Goal: Task Accomplishment & Management: Use online tool/utility

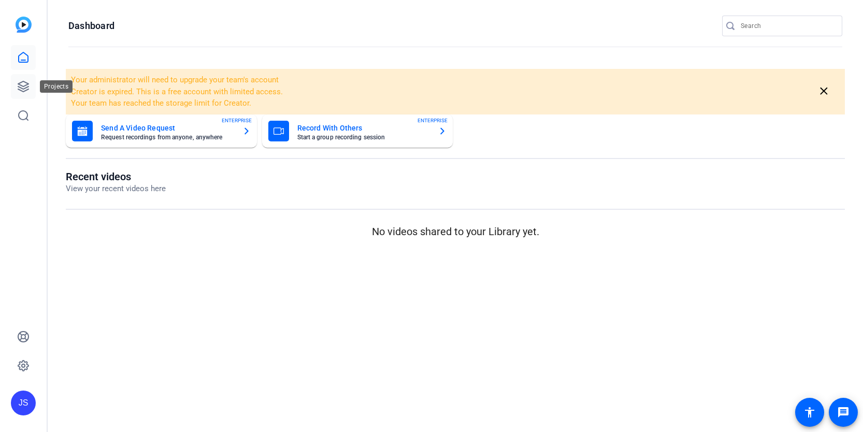
click at [22, 92] on icon at bounding box center [23, 86] width 12 height 12
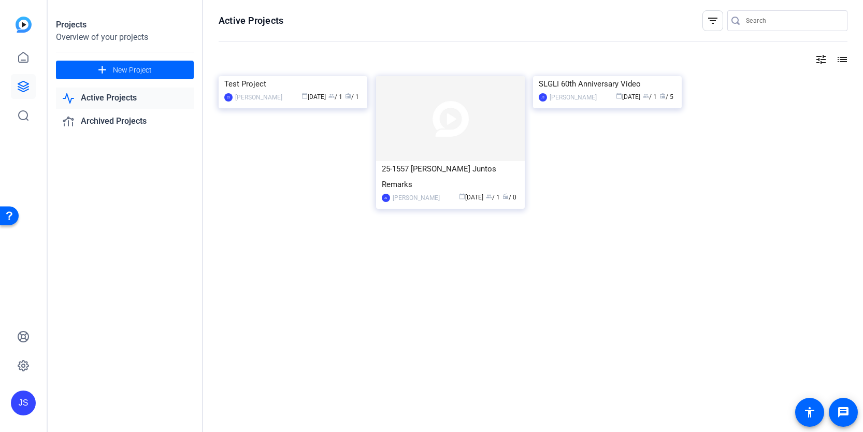
click at [132, 103] on link "Active Projects" at bounding box center [125, 98] width 138 height 21
click at [126, 99] on link "Active Projects" at bounding box center [125, 98] width 138 height 21
click at [107, 100] on link "Active Projects" at bounding box center [125, 98] width 138 height 21
click at [575, 76] on img at bounding box center [607, 76] width 149 height 0
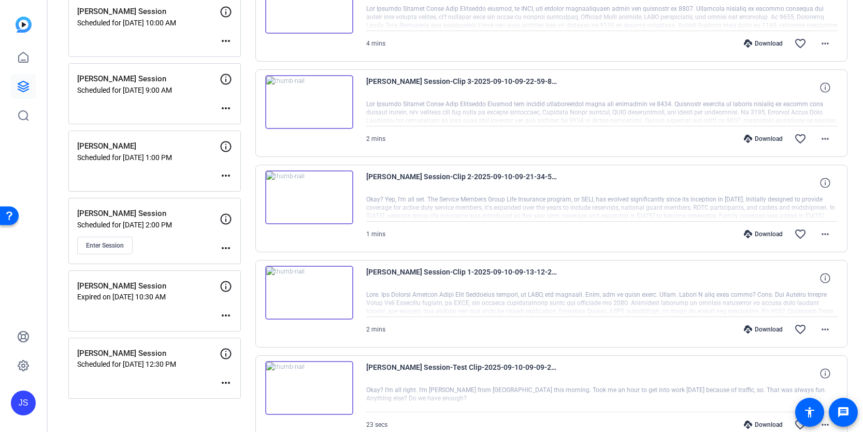
scroll to position [219, 0]
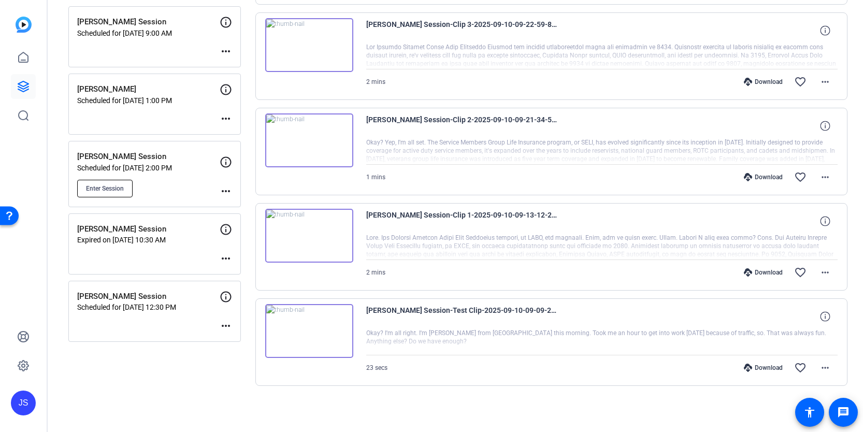
click at [115, 186] on span "Enter Session" at bounding box center [105, 188] width 38 height 8
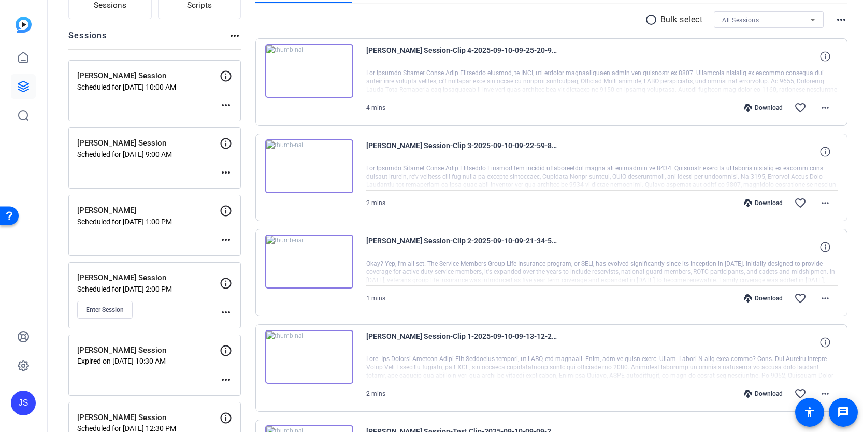
scroll to position [98, 0]
click at [120, 312] on button "Enter Session" at bounding box center [104, 309] width 55 height 18
click at [101, 305] on span "Enter Session" at bounding box center [105, 309] width 38 height 8
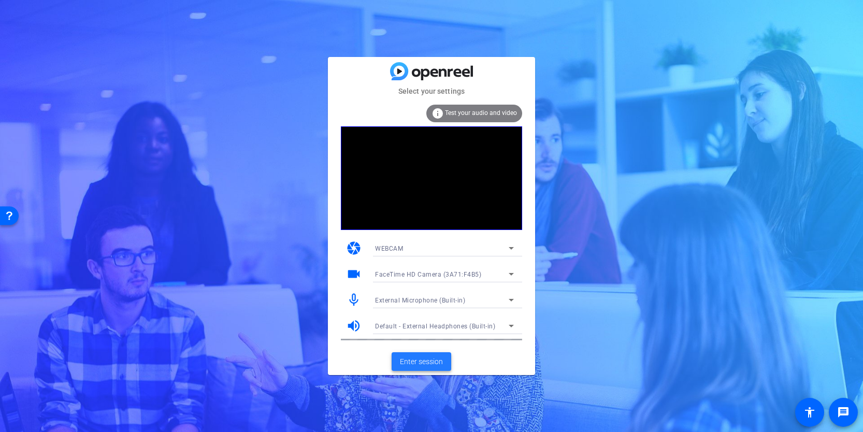
click at [404, 362] on span "Enter session" at bounding box center [421, 361] width 43 height 11
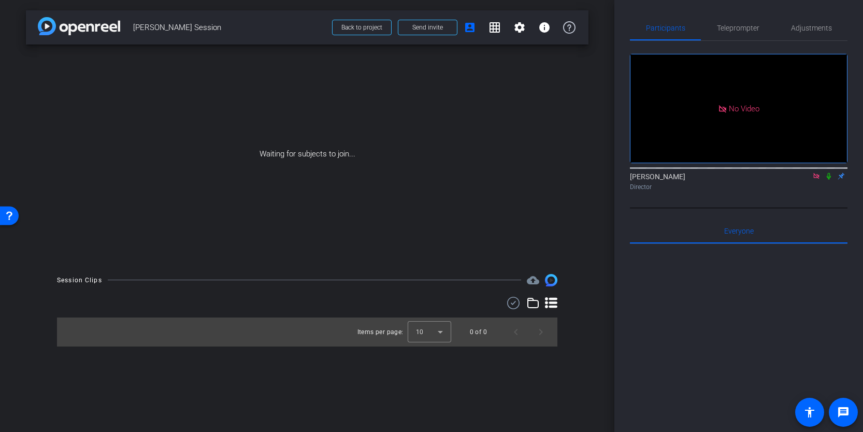
click at [814, 179] on icon at bounding box center [816, 176] width 6 height 6
click at [804, 180] on icon at bounding box center [804, 175] width 8 height 7
click at [768, 26] on div "Teleprompter" at bounding box center [738, 28] width 74 height 25
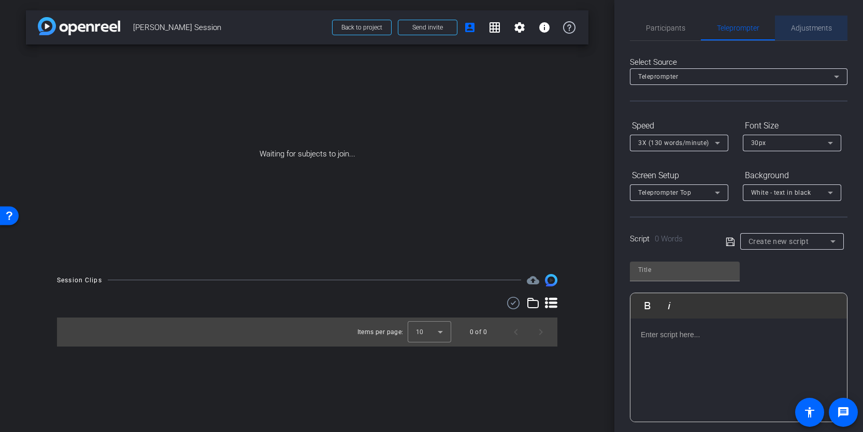
click at [823, 26] on span "Adjustments" at bounding box center [811, 27] width 41 height 7
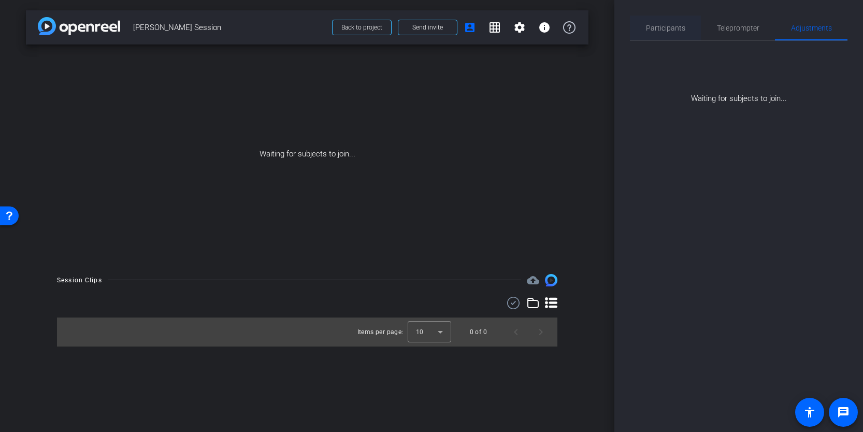
click at [690, 27] on div "Participants" at bounding box center [665, 28] width 71 height 25
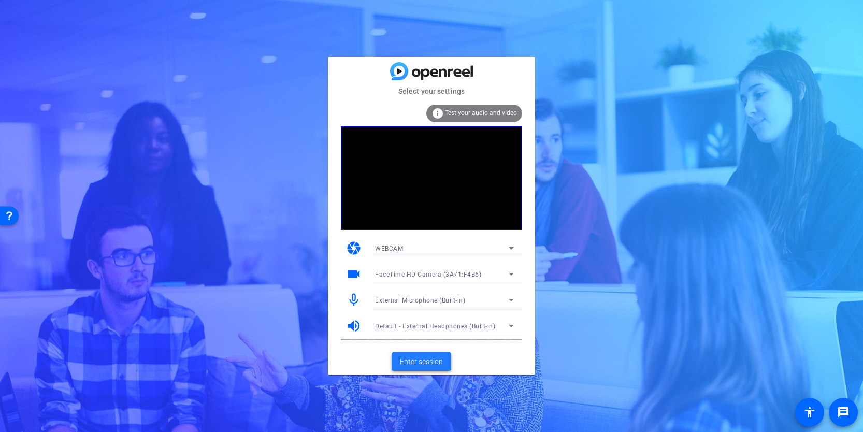
click at [417, 360] on span "Enter session" at bounding box center [421, 361] width 43 height 11
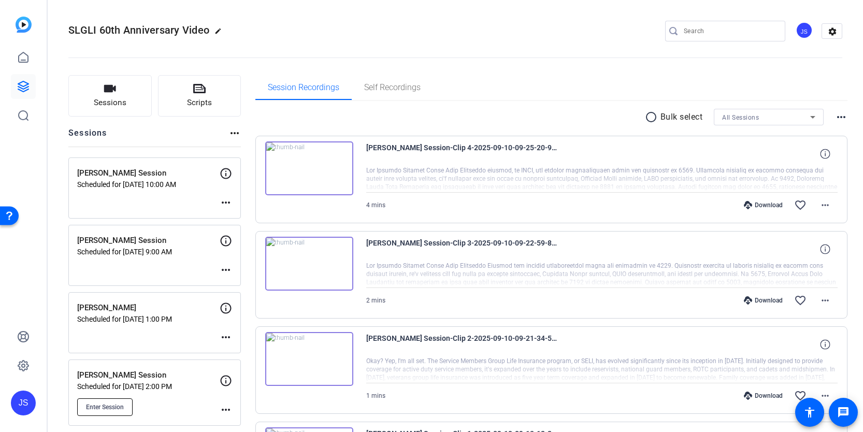
click at [113, 400] on button "Enter Session" at bounding box center [104, 407] width 55 height 18
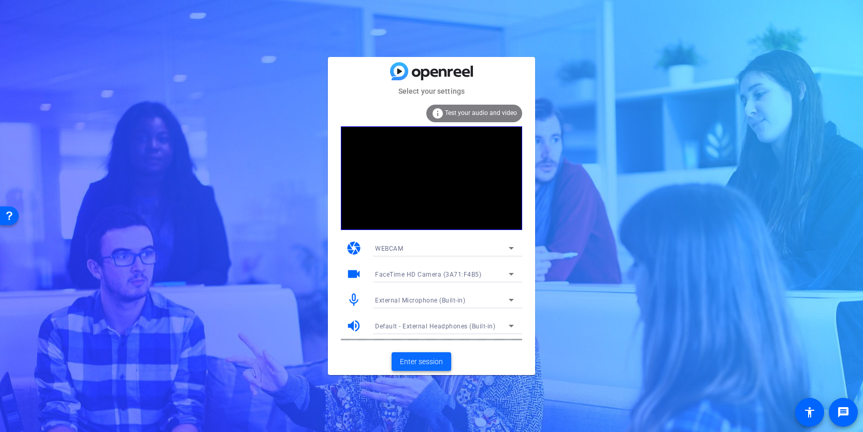
click at [414, 359] on span "Enter session" at bounding box center [421, 361] width 43 height 11
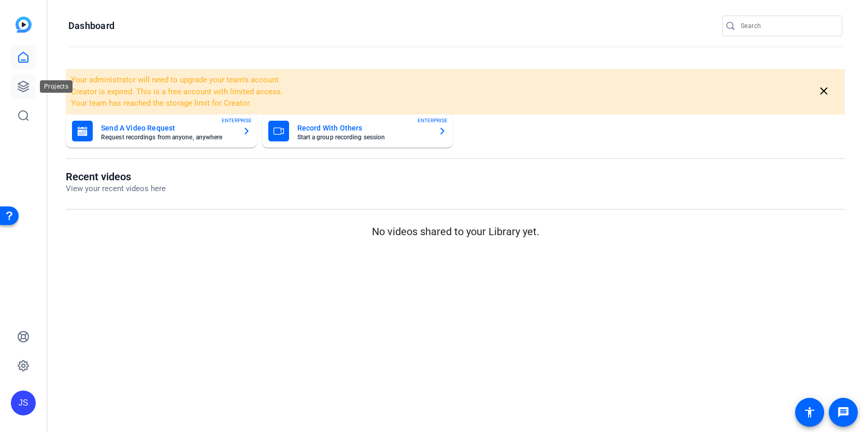
click at [24, 85] on icon at bounding box center [23, 86] width 10 height 10
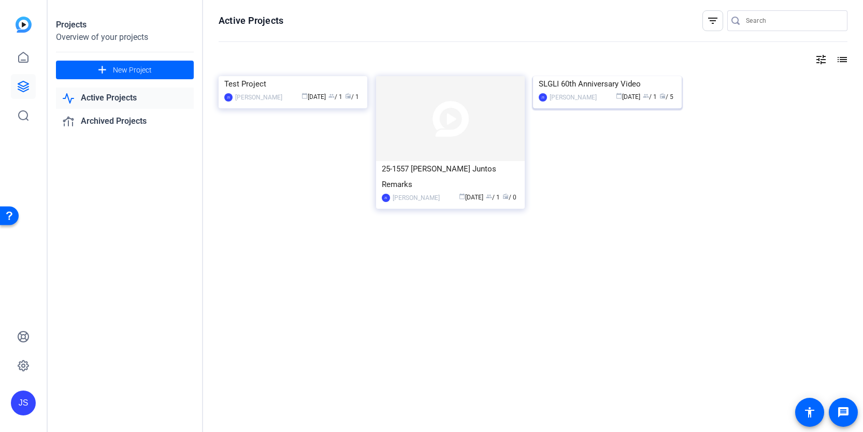
click at [626, 76] on img at bounding box center [607, 76] width 149 height 0
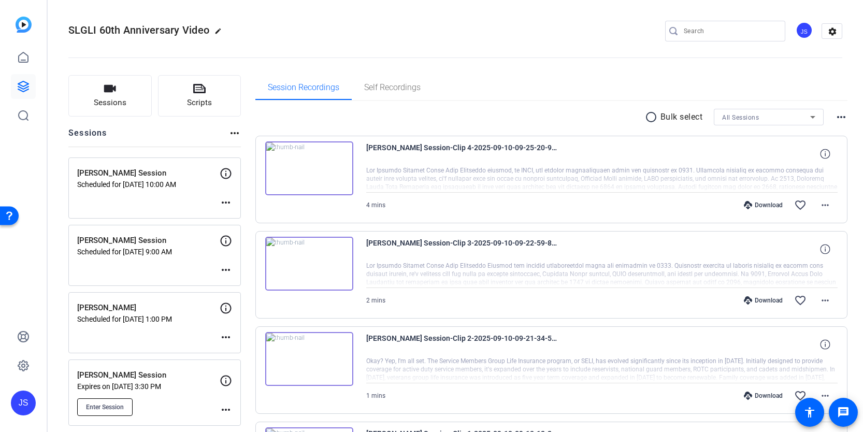
click at [123, 405] on span "Enter Session" at bounding box center [105, 407] width 38 height 8
click at [151, 382] on p "Expires on [DATE] 3:30 PM" at bounding box center [148, 386] width 142 height 8
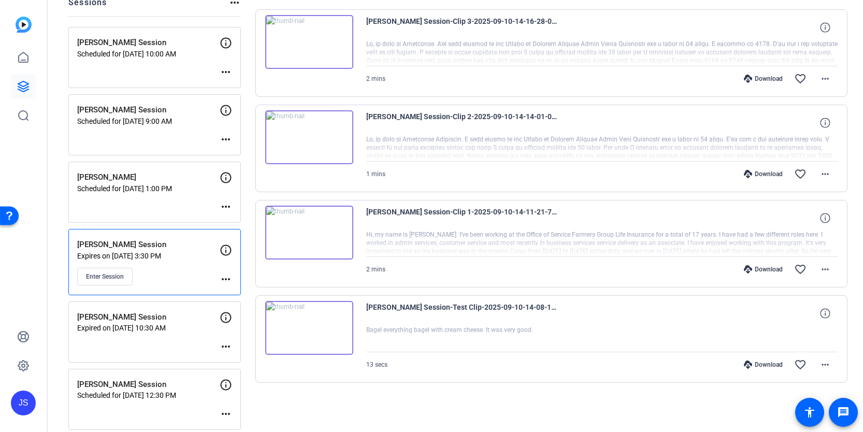
scroll to position [139, 0]
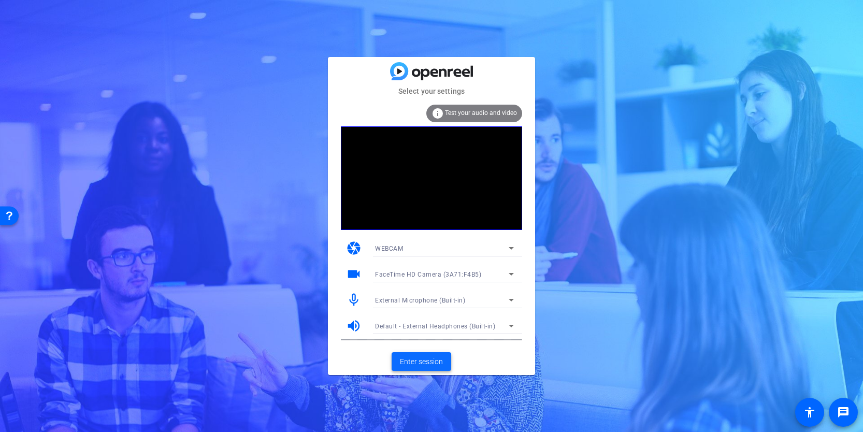
click at [435, 368] on span at bounding box center [422, 361] width 60 height 25
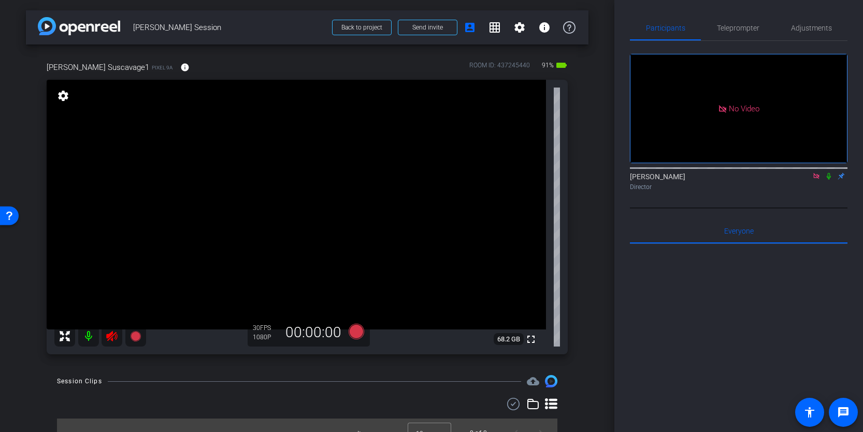
click at [818, 180] on icon at bounding box center [816, 175] width 8 height 7
click at [111, 335] on icon at bounding box center [111, 336] width 11 height 10
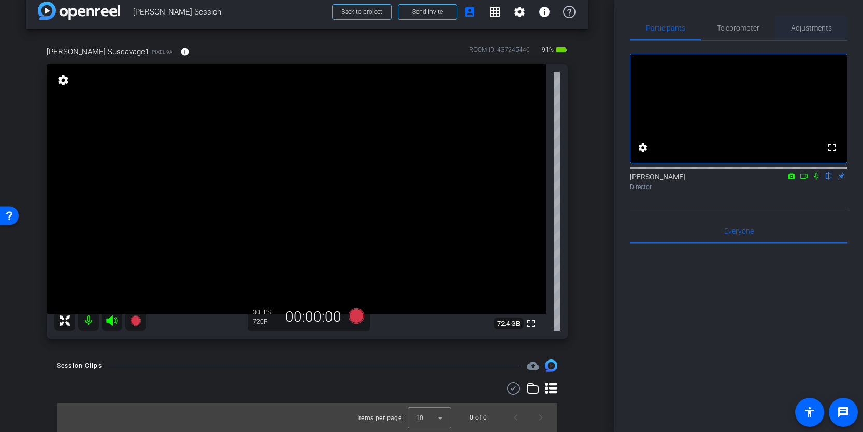
click at [806, 25] on span "Adjustments" at bounding box center [811, 27] width 41 height 7
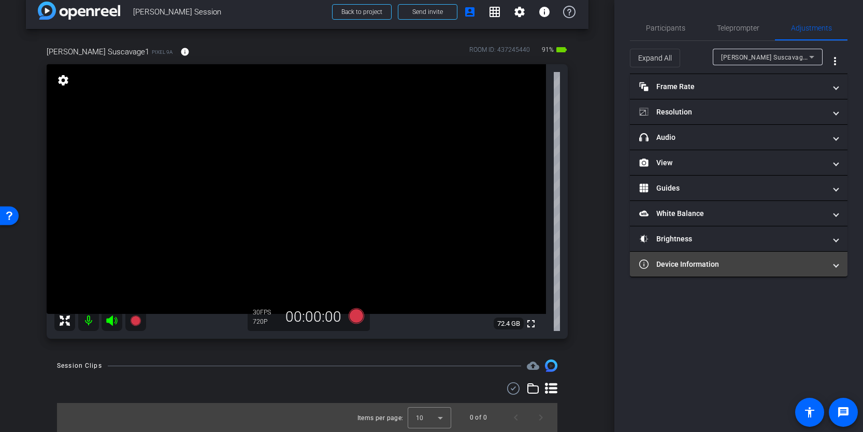
click at [705, 265] on mat-panel-title "Device Information" at bounding box center [732, 264] width 186 height 11
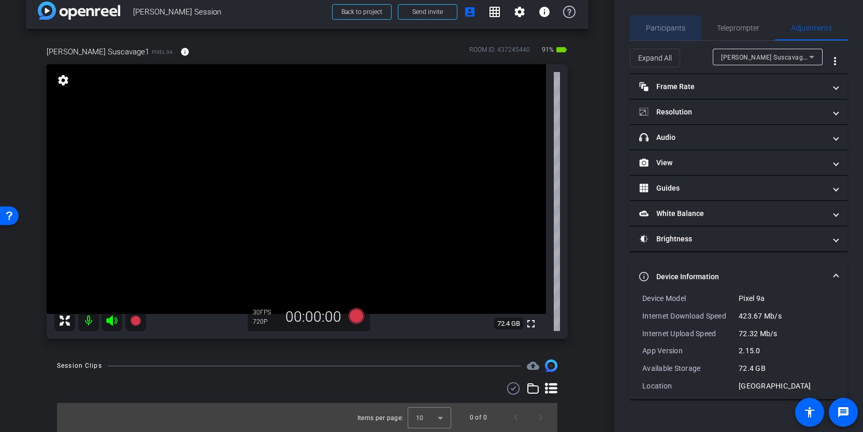
click at [668, 26] on span "Participants" at bounding box center [665, 27] width 39 height 7
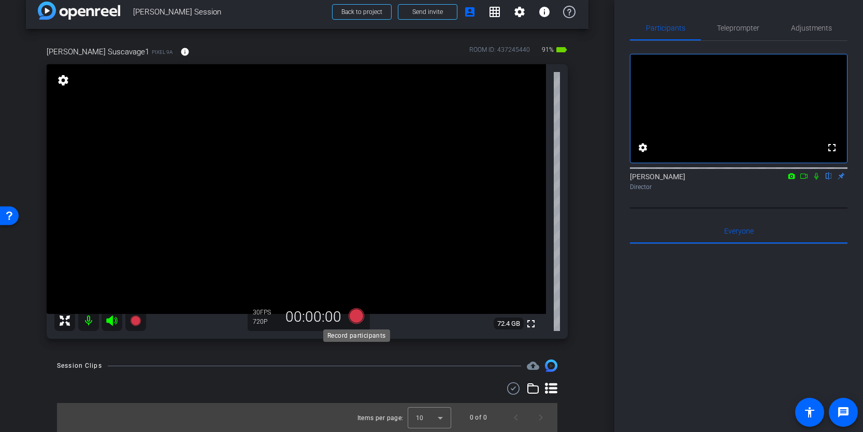
click at [355, 314] on icon at bounding box center [357, 316] width 16 height 16
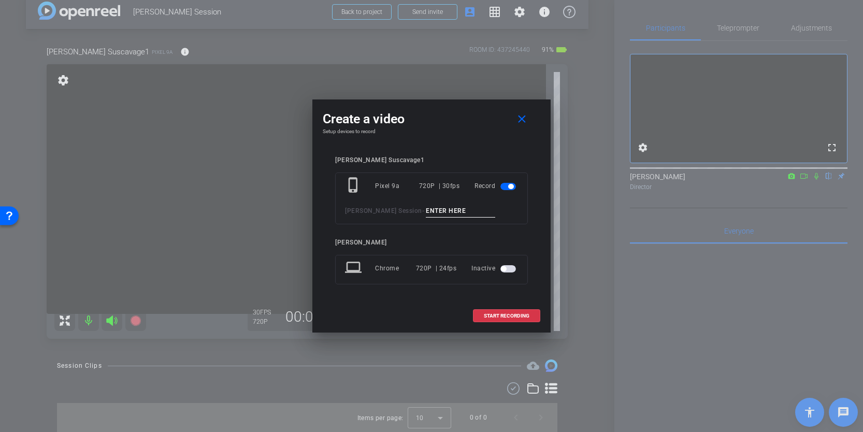
drag, startPoint x: 484, startPoint y: 208, endPoint x: 476, endPoint y: 209, distance: 7.8
click at [476, 209] on input at bounding box center [460, 211] width 69 height 13
type input "Test Clip"
click at [510, 317] on span "START RECORDING" at bounding box center [507, 315] width 46 height 5
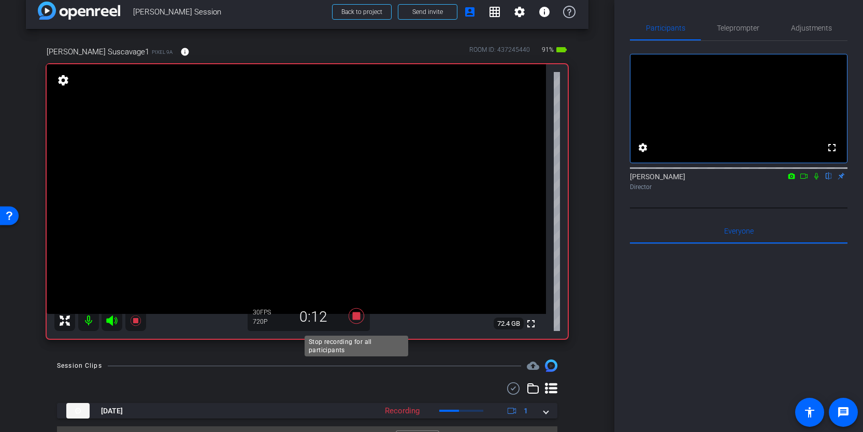
click at [358, 315] on icon at bounding box center [357, 316] width 16 height 16
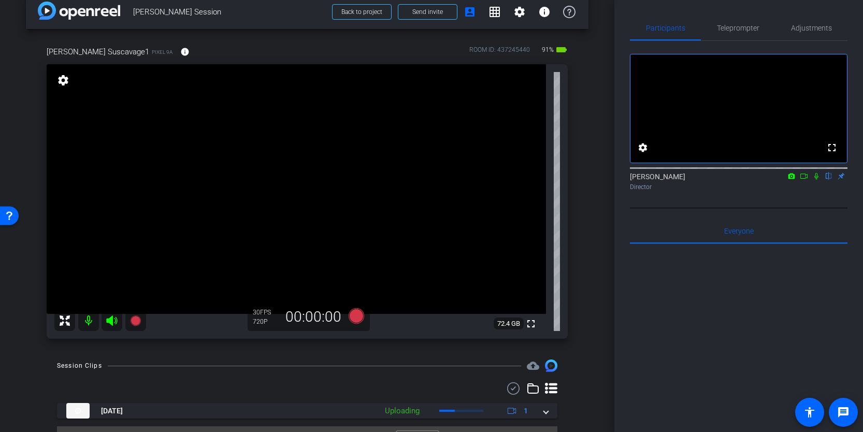
scroll to position [39, 0]
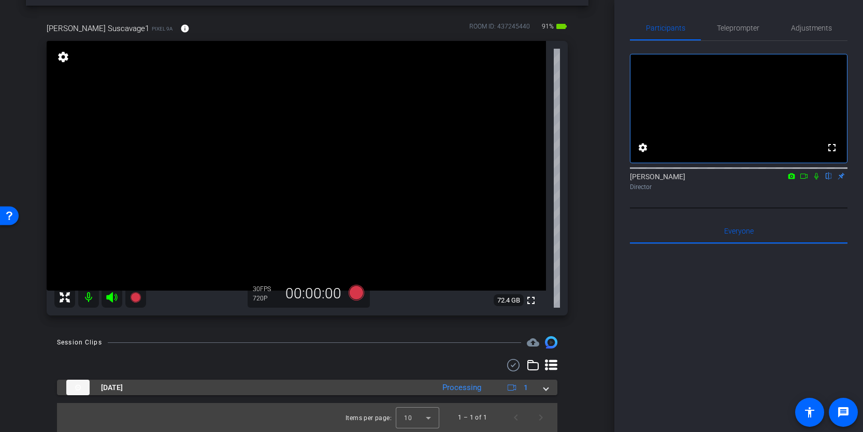
click at [548, 388] on mat-expansion-panel-header "Sep 10, 2025 Processing 1" at bounding box center [307, 388] width 500 height 16
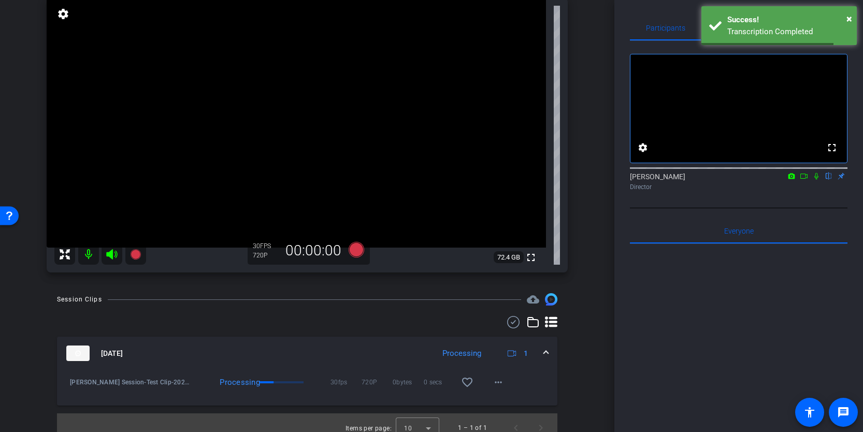
scroll to position [92, 0]
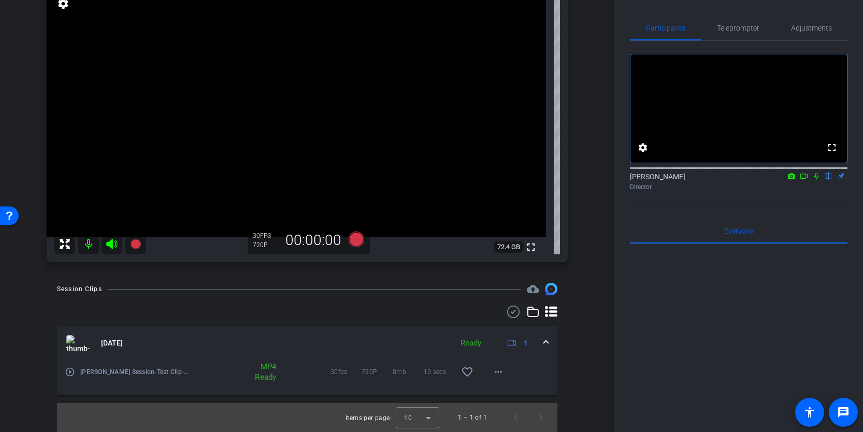
click at [71, 372] on mat-icon "play_circle_outline" at bounding box center [70, 372] width 10 height 10
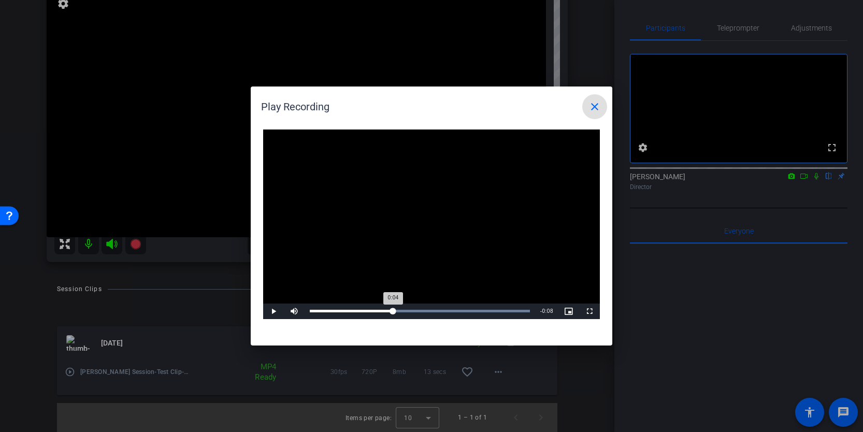
click at [393, 310] on div "Loaded : 100.00% 0:04 0:04" at bounding box center [420, 311] width 220 height 3
click at [593, 105] on mat-icon "close" at bounding box center [594, 106] width 12 height 12
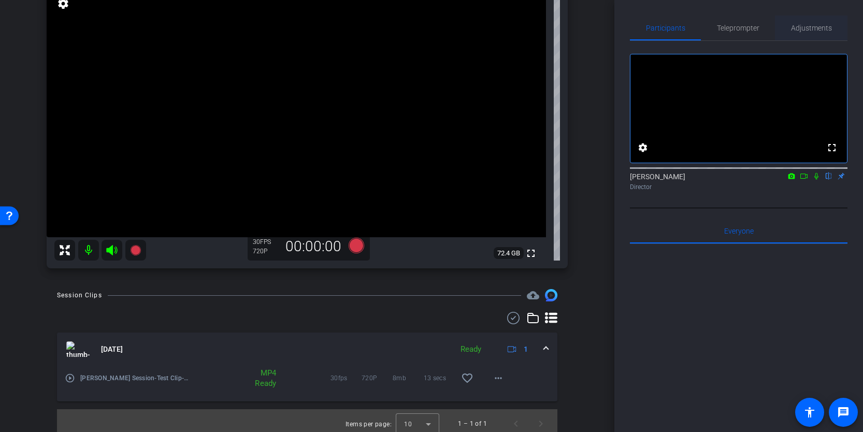
click at [798, 30] on span "Adjustments" at bounding box center [811, 27] width 41 height 7
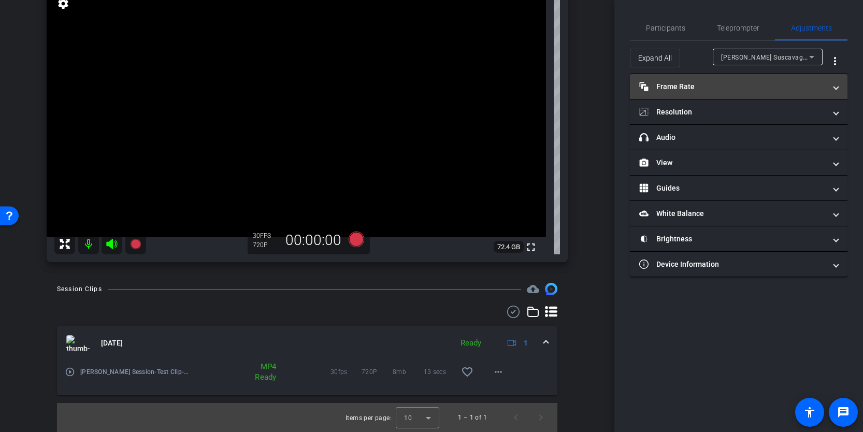
click at [699, 84] on mat-panel-title "Frame Rate Frame Rate" at bounding box center [732, 86] width 186 height 11
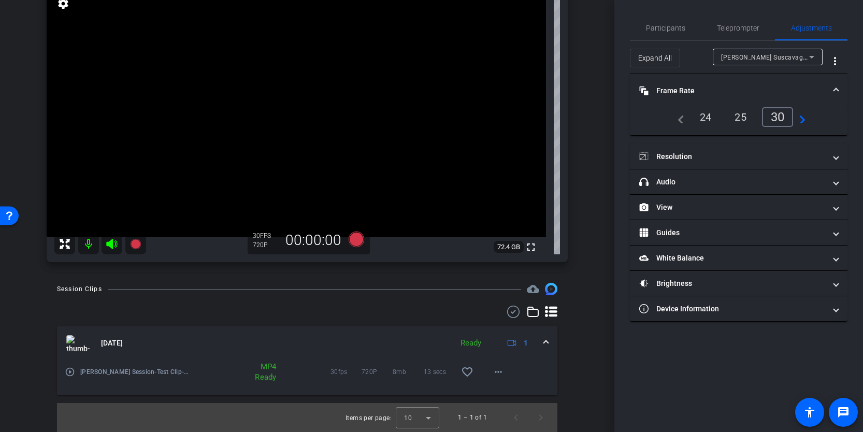
click at [803, 118] on mat-icon "navigate_next" at bounding box center [799, 117] width 12 height 12
click at [744, 120] on div "30" at bounding box center [743, 117] width 32 height 20
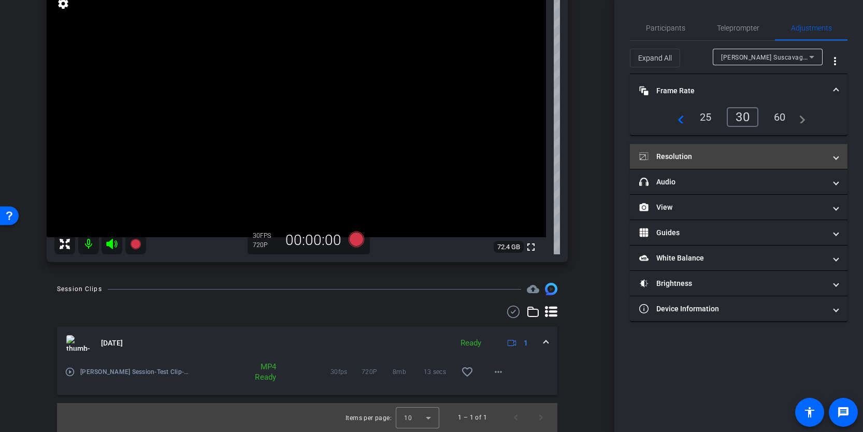
click at [725, 151] on mat-panel-title "Resolution" at bounding box center [732, 156] width 186 height 11
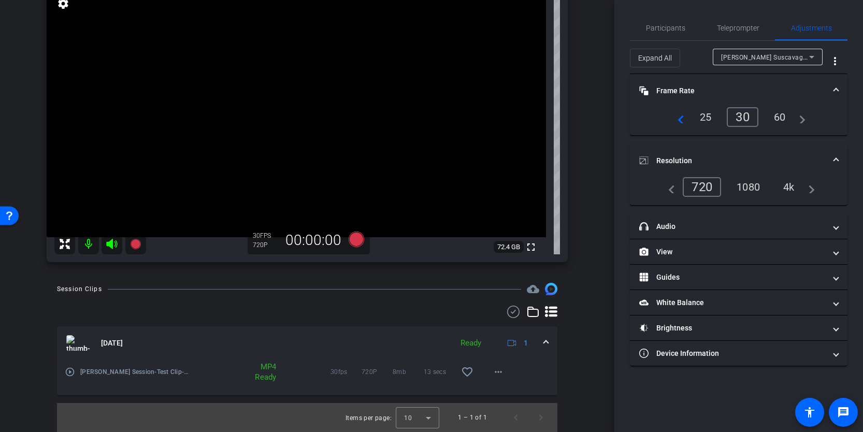
click at [748, 184] on div "1080" at bounding box center [748, 187] width 39 height 18
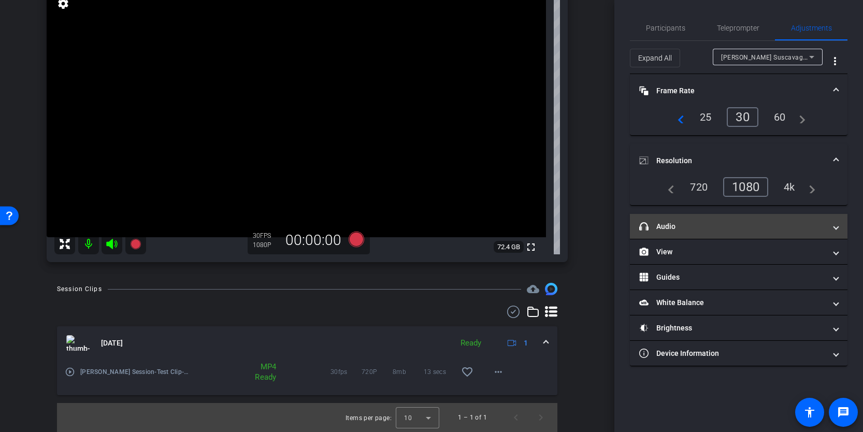
click at [733, 234] on mat-expansion-panel-header "headphone icon Audio" at bounding box center [739, 226] width 218 height 25
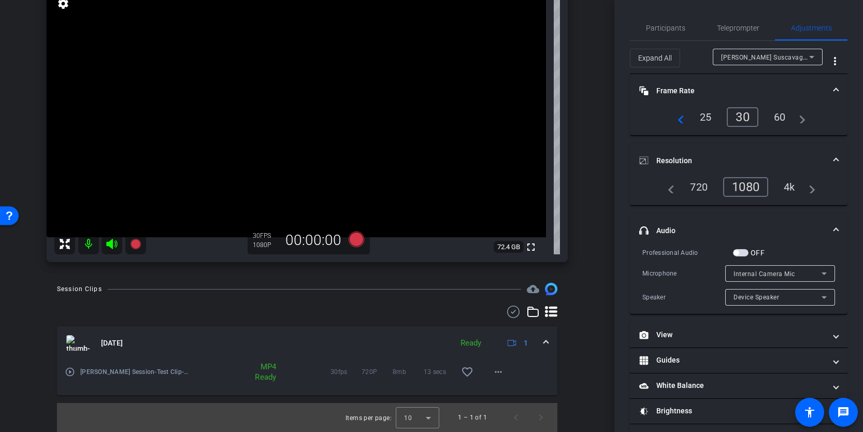
click at [705, 223] on mat-expansion-panel-header "headphone icon Audio" at bounding box center [739, 230] width 218 height 33
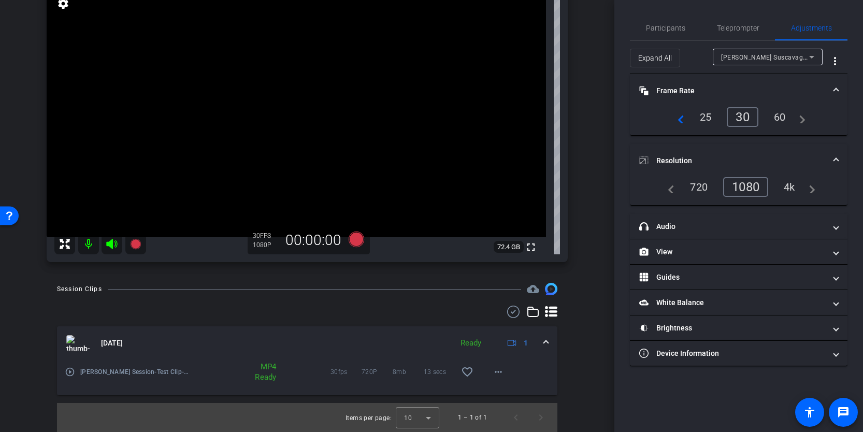
click at [703, 156] on mat-panel-title "Resolution" at bounding box center [732, 160] width 186 height 11
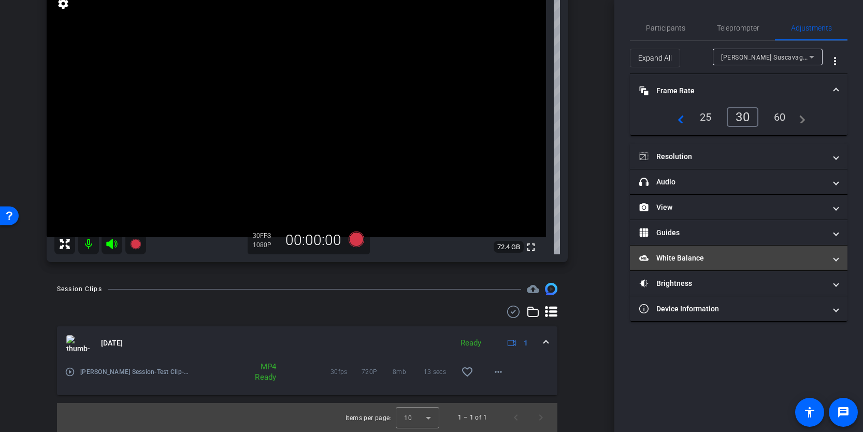
click at [692, 253] on mat-panel-title "White Balance White Balance" at bounding box center [732, 258] width 186 height 11
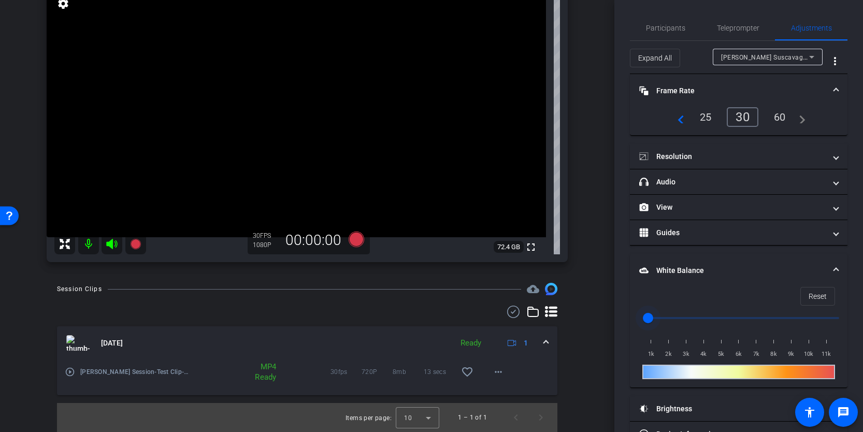
click at [658, 315] on input "range" at bounding box center [743, 318] width 214 height 23
click at [691, 319] on input "range" at bounding box center [743, 318] width 214 height 23
type input "1000"
click at [648, 316] on input "range" at bounding box center [743, 318] width 214 height 23
drag, startPoint x: 648, startPoint y: 317, endPoint x: 642, endPoint y: 319, distance: 6.1
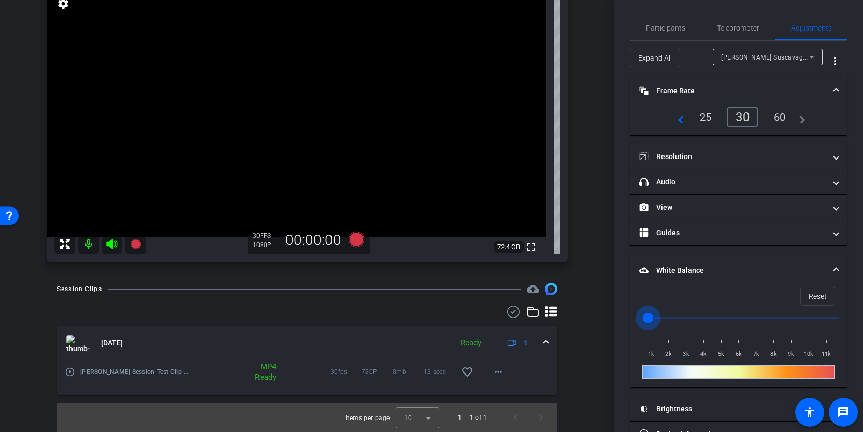
click at [642, 319] on input "range" at bounding box center [743, 318] width 214 height 23
click at [817, 295] on span "Reset" at bounding box center [817, 296] width 18 height 20
click at [834, 267] on span at bounding box center [836, 270] width 4 height 11
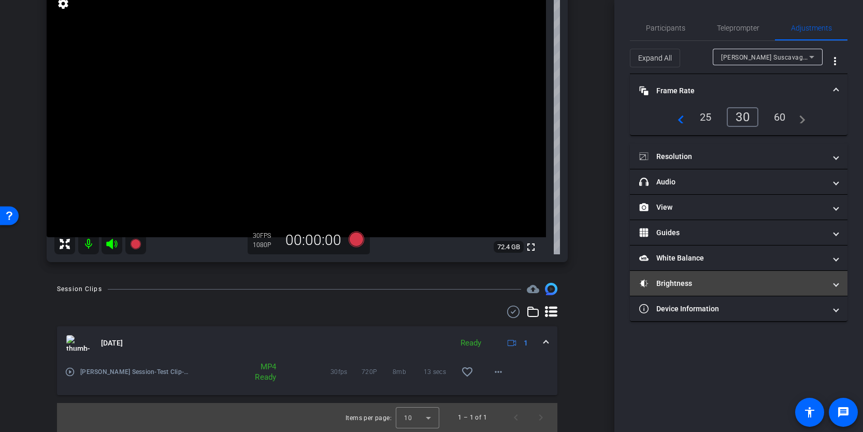
click at [747, 287] on mat-panel-title "Brightness" at bounding box center [732, 283] width 186 height 11
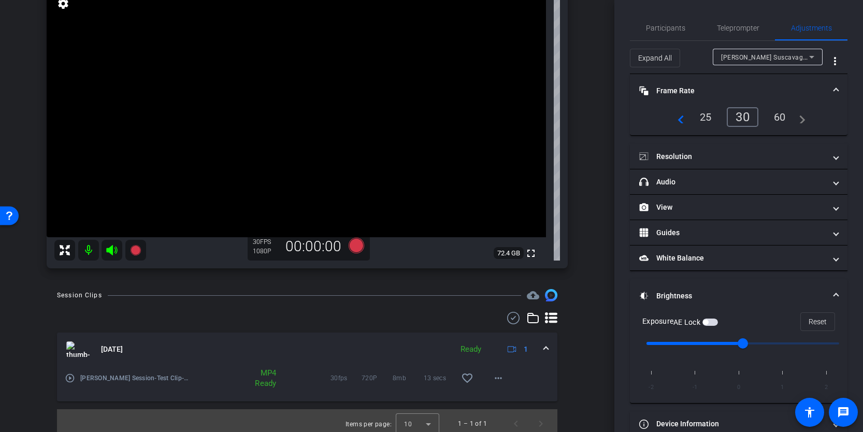
click at [714, 340] on input "range" at bounding box center [743, 343] width 214 height 23
click at [753, 340] on input "range" at bounding box center [743, 343] width 214 height 23
click at [791, 339] on input "range" at bounding box center [743, 343] width 214 height 23
click at [701, 342] on input "range" at bounding box center [743, 343] width 214 height 23
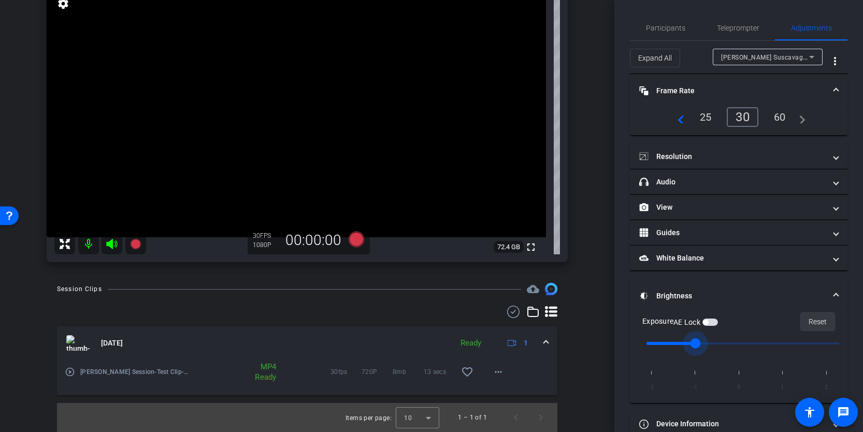
click at [805, 321] on span at bounding box center [818, 321] width 34 height 25
click at [812, 323] on span "Reset" at bounding box center [817, 322] width 18 height 20
click at [705, 339] on input "range" at bounding box center [743, 343] width 214 height 23
click at [819, 339] on input "range" at bounding box center [743, 343] width 214 height 23
click at [791, 342] on input "range" at bounding box center [743, 343] width 214 height 23
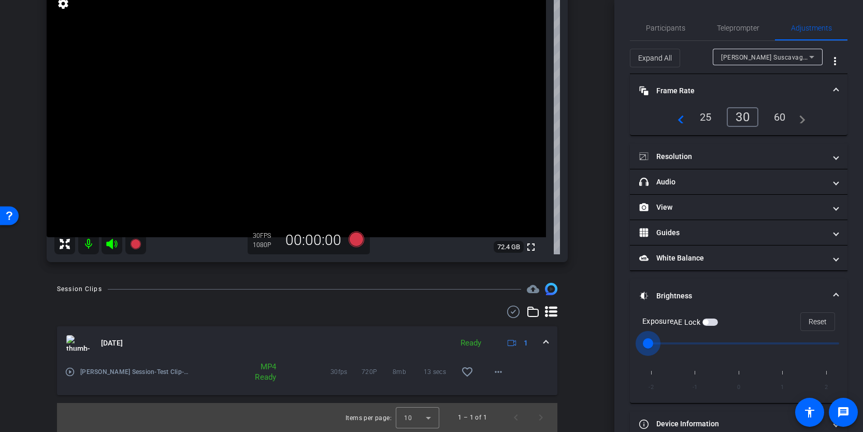
click at [661, 340] on input "range" at bounding box center [743, 343] width 214 height 23
click at [825, 341] on input "range" at bounding box center [743, 343] width 214 height 23
click at [824, 341] on input "range" at bounding box center [743, 343] width 214 height 23
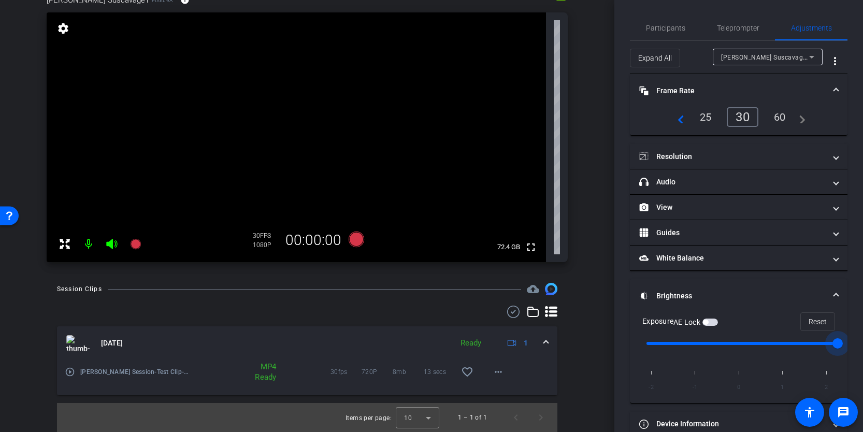
click at [810, 342] on input "range" at bounding box center [743, 343] width 214 height 23
type input "2"
click at [820, 341] on input "range" at bounding box center [743, 343] width 214 height 23
click at [837, 292] on span at bounding box center [836, 296] width 4 height 11
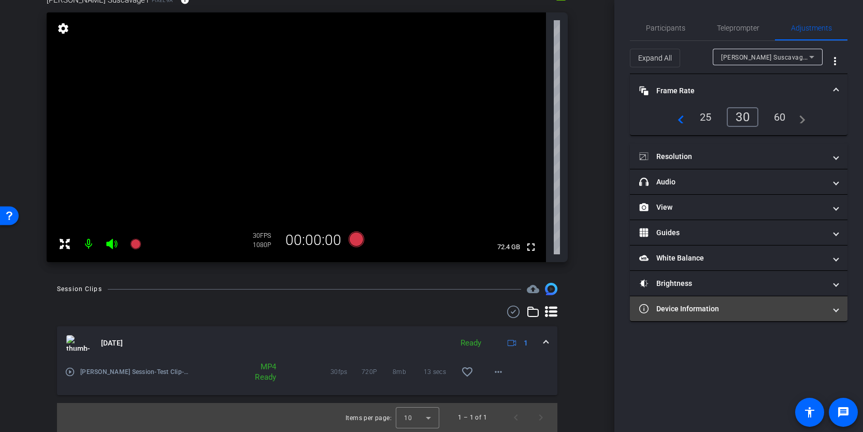
click at [796, 307] on mat-panel-title "Device Information" at bounding box center [732, 309] width 186 height 11
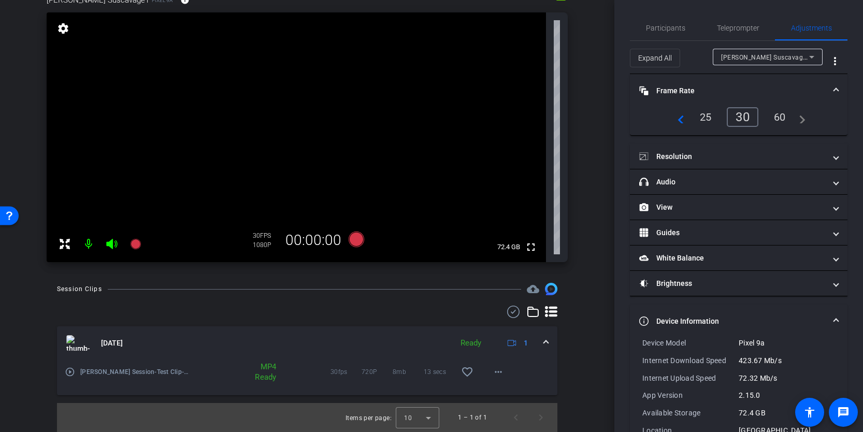
scroll to position [28, 0]
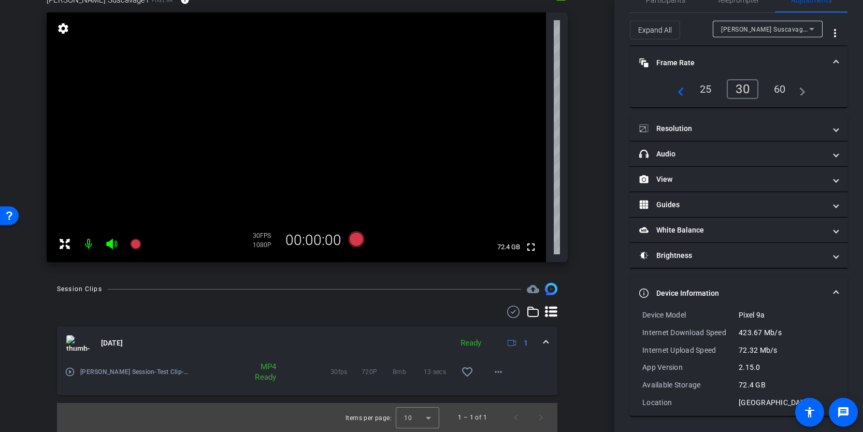
click at [781, 287] on mat-expansion-panel-header "Device Information" at bounding box center [739, 293] width 218 height 33
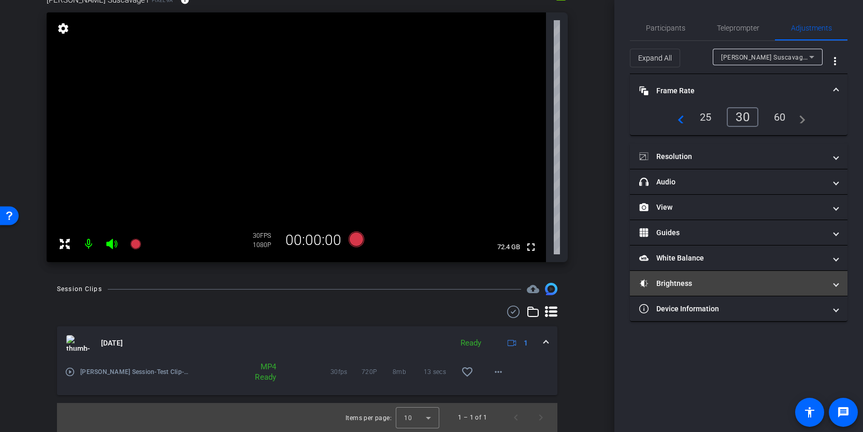
scroll to position [92, 0]
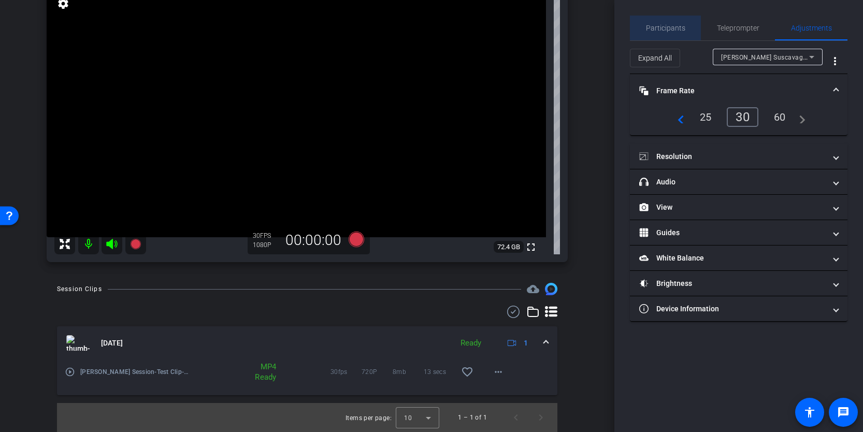
click at [666, 26] on span "Participants" at bounding box center [665, 27] width 39 height 7
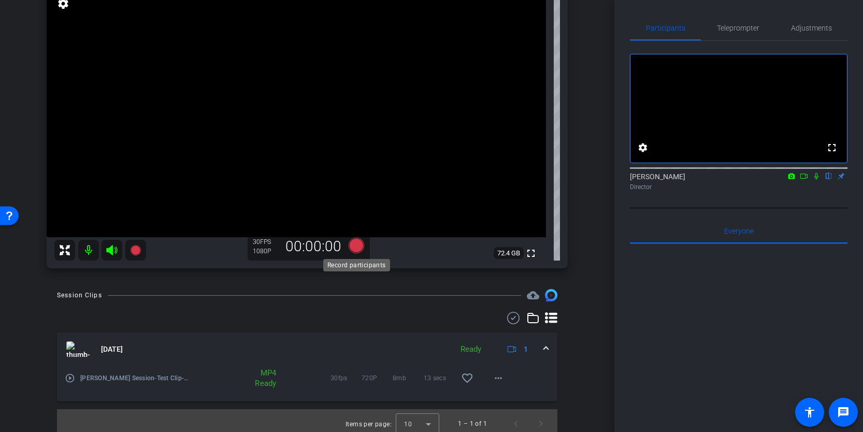
click at [357, 247] on icon at bounding box center [357, 246] width 16 height 16
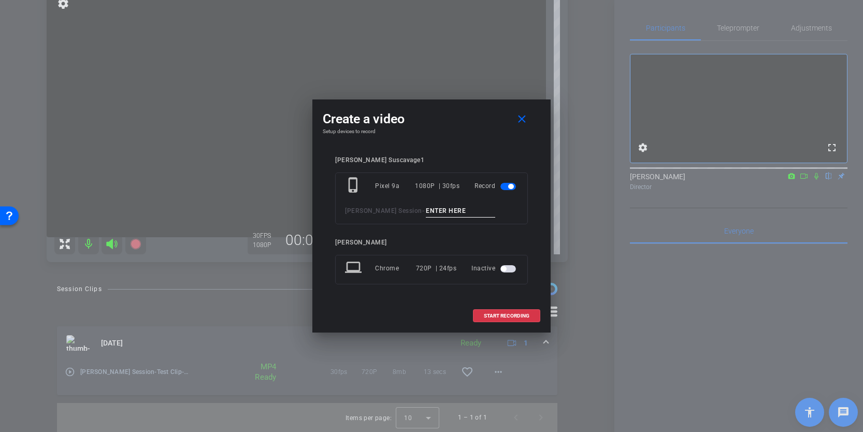
click at [481, 210] on input at bounding box center [460, 211] width 69 height 13
type input "Clip 1"
click at [502, 317] on span "START RECORDING" at bounding box center [507, 315] width 46 height 5
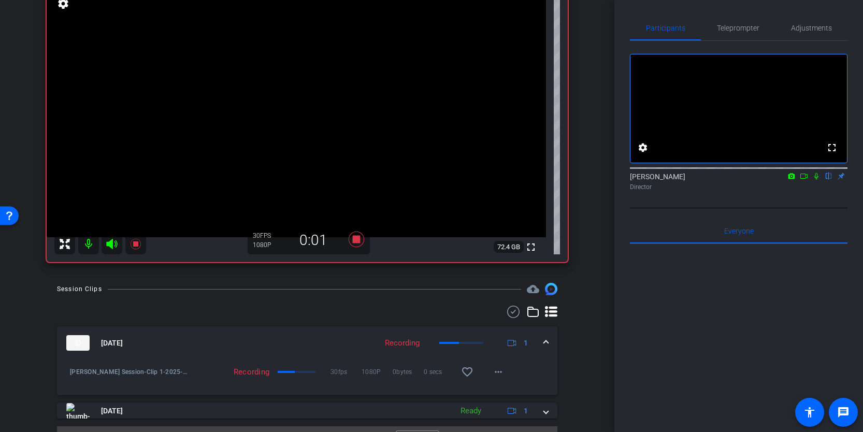
click at [110, 242] on icon at bounding box center [111, 244] width 11 height 10
click at [358, 240] on icon at bounding box center [357, 240] width 16 height 16
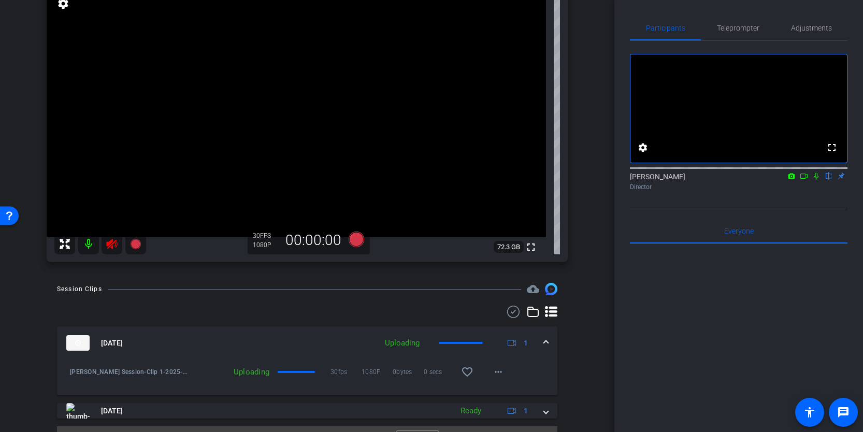
click at [113, 244] on icon at bounding box center [112, 244] width 12 height 12
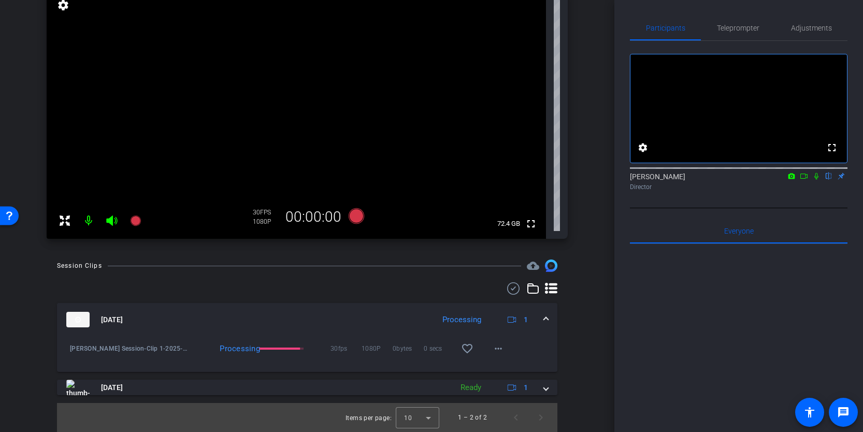
scroll to position [115, 0]
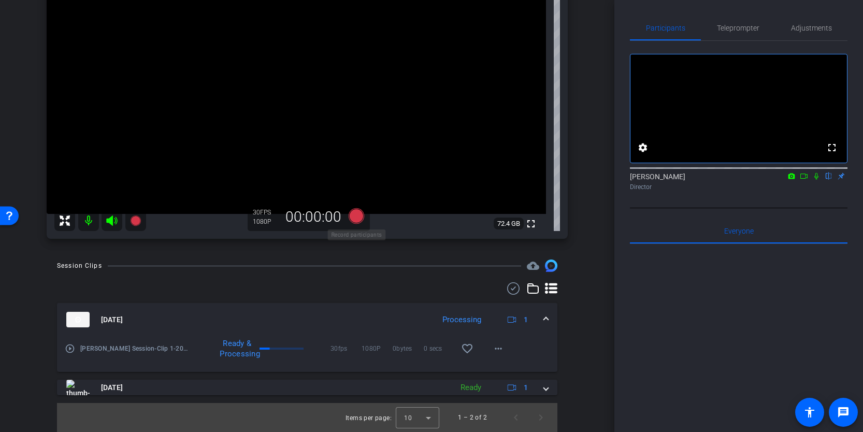
click at [357, 215] on icon at bounding box center [357, 216] width 16 height 16
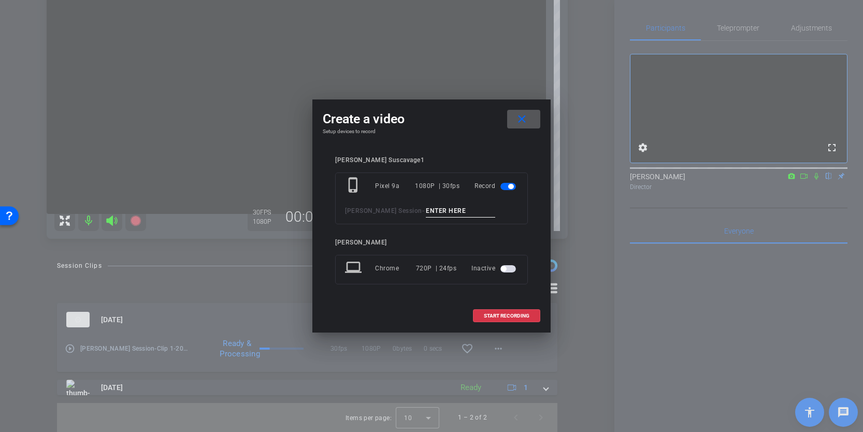
click at [468, 212] on input at bounding box center [460, 211] width 69 height 13
type input "Clip 2"
click at [530, 310] on span at bounding box center [506, 316] width 66 height 25
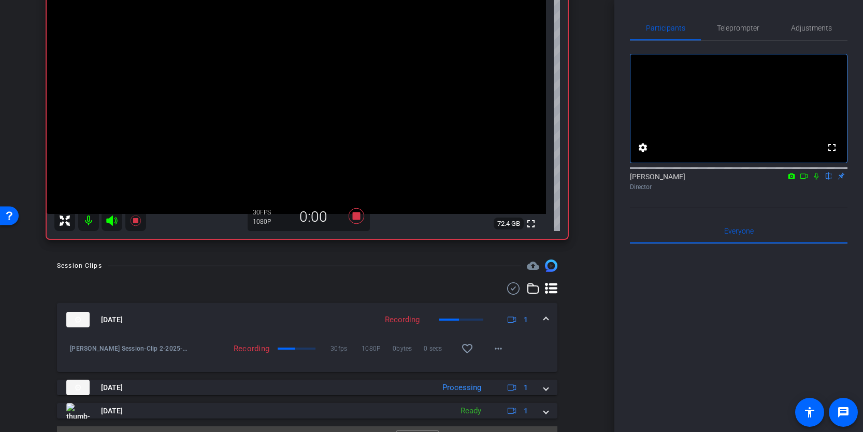
click at [110, 220] on icon at bounding box center [111, 220] width 11 height 10
click at [803, 180] on icon at bounding box center [804, 175] width 8 height 7
click at [112, 221] on icon at bounding box center [111, 220] width 11 height 10
click at [134, 220] on icon at bounding box center [135, 220] width 10 height 10
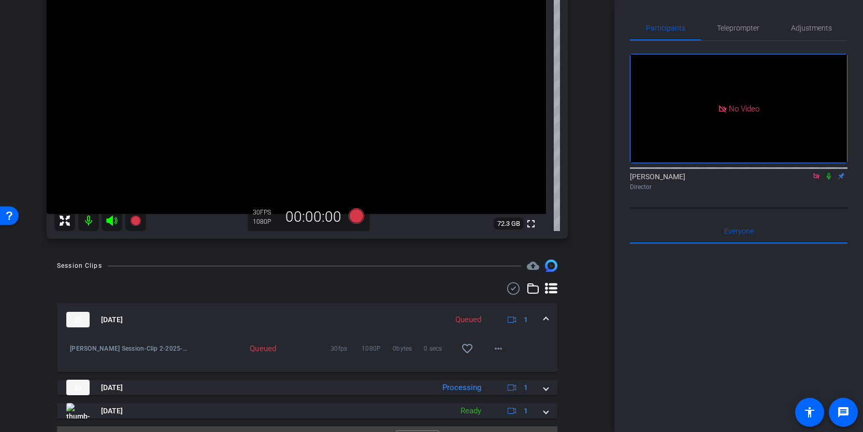
click at [822, 181] on mat-icon at bounding box center [828, 175] width 12 height 9
click at [831, 180] on icon at bounding box center [829, 175] width 8 height 7
click at [819, 180] on icon at bounding box center [816, 175] width 8 height 7
click at [358, 215] on icon at bounding box center [357, 216] width 16 height 16
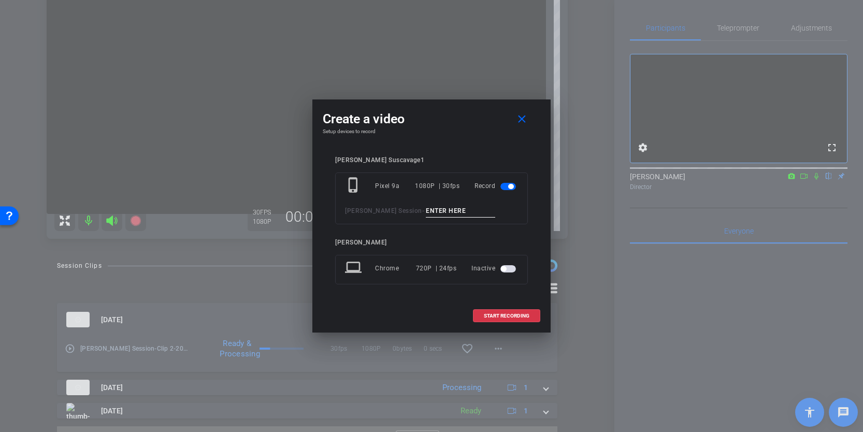
click at [465, 210] on input at bounding box center [460, 211] width 69 height 13
type input "Clip 3"
click at [532, 319] on span at bounding box center [506, 316] width 66 height 25
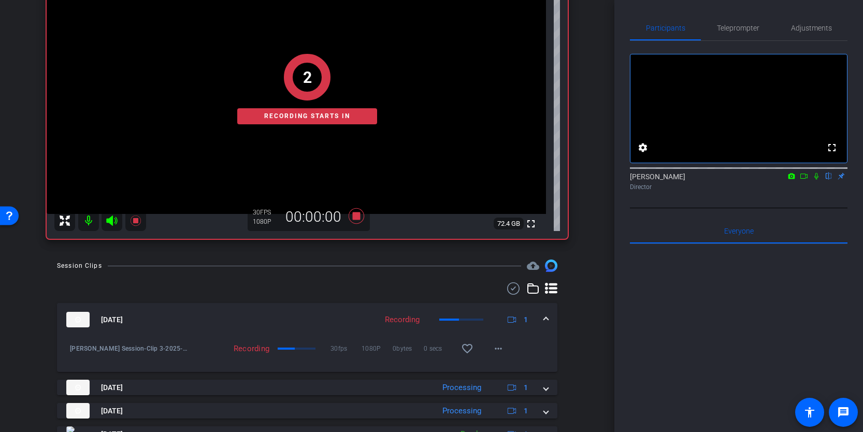
click at [112, 219] on div "2 Recording starts in" at bounding box center [307, 88] width 521 height 299
click at [112, 221] on div "1 Recording starts in" at bounding box center [307, 88] width 521 height 299
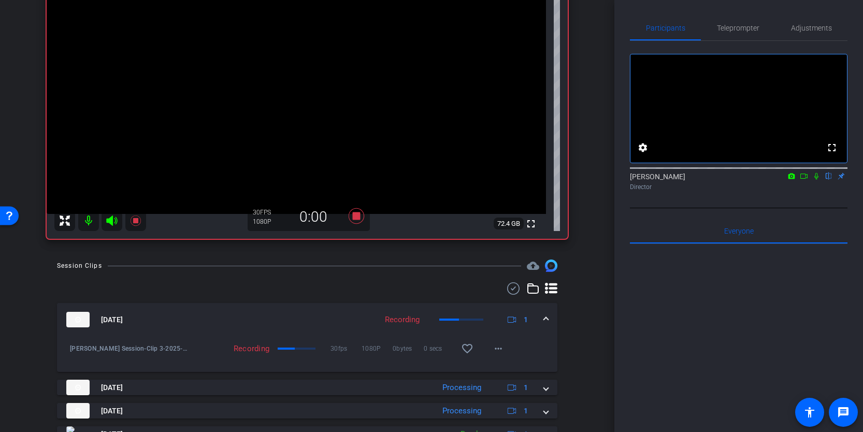
click at [110, 225] on icon at bounding box center [112, 220] width 12 height 12
click at [115, 217] on icon at bounding box center [111, 220] width 11 height 10
click at [360, 221] on icon at bounding box center [356, 216] width 25 height 19
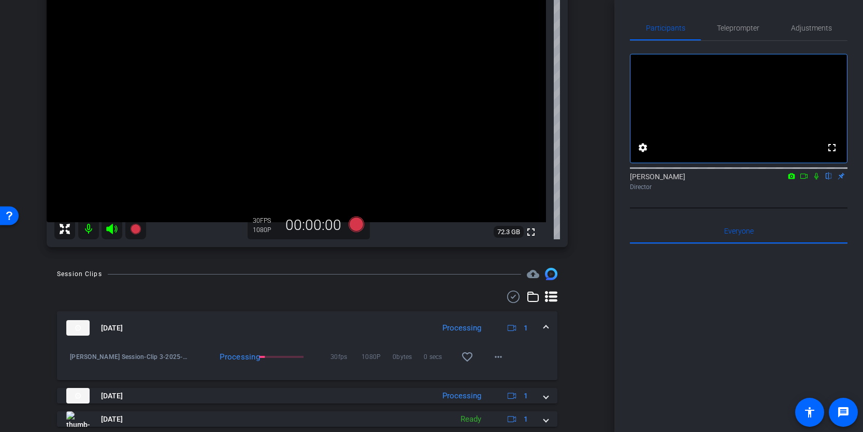
scroll to position [102, 0]
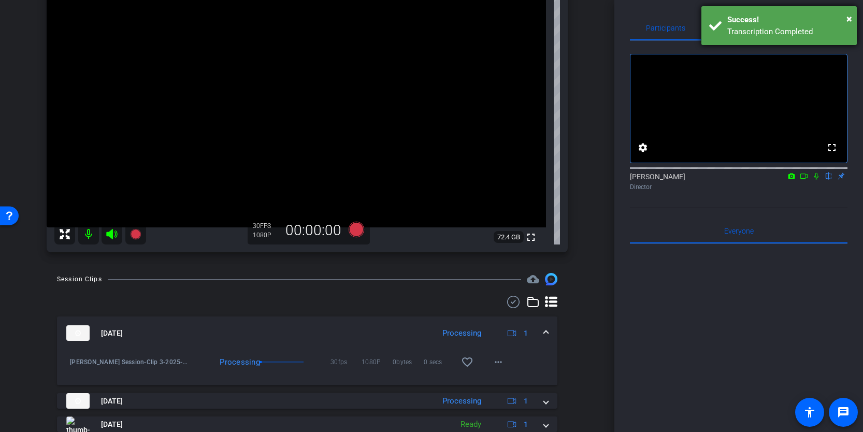
click at [852, 19] on div "× Success! Transcription Completed" at bounding box center [778, 25] width 155 height 39
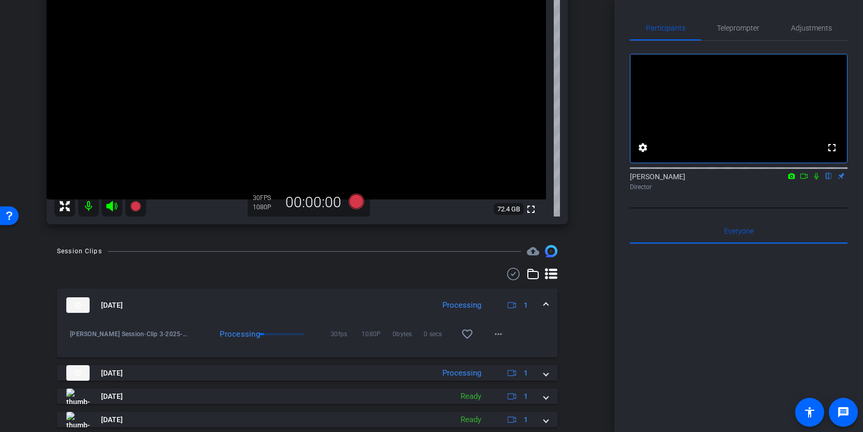
scroll to position [132, 0]
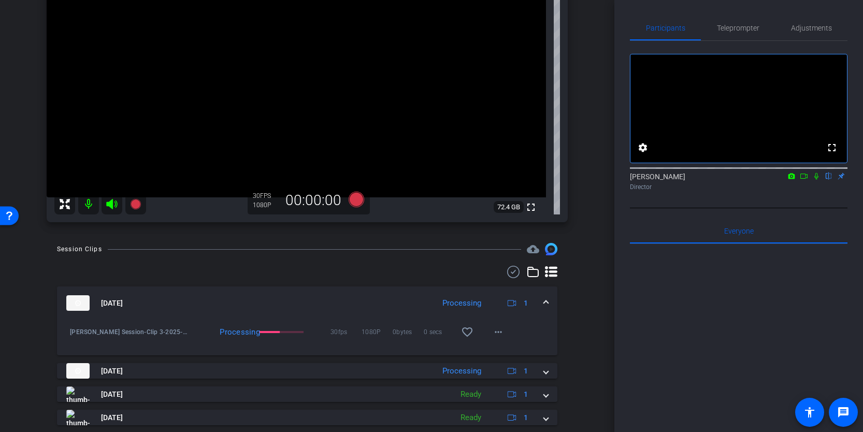
click at [545, 301] on span at bounding box center [546, 303] width 4 height 11
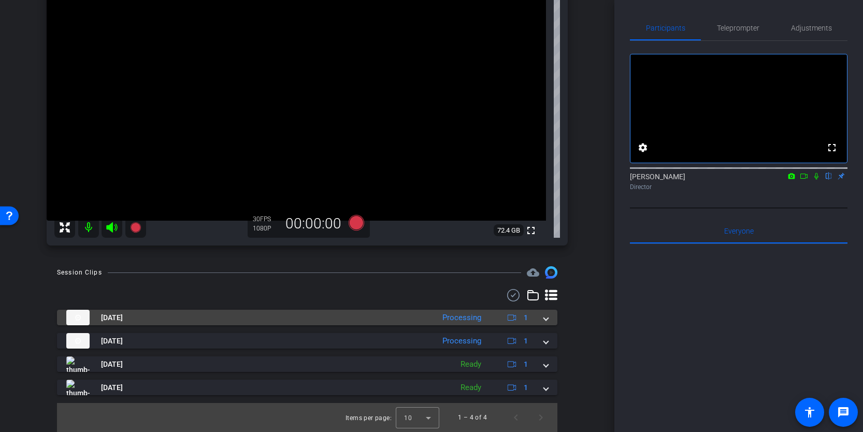
scroll to position [109, 0]
click at [545, 301] on icon at bounding box center [551, 295] width 12 height 12
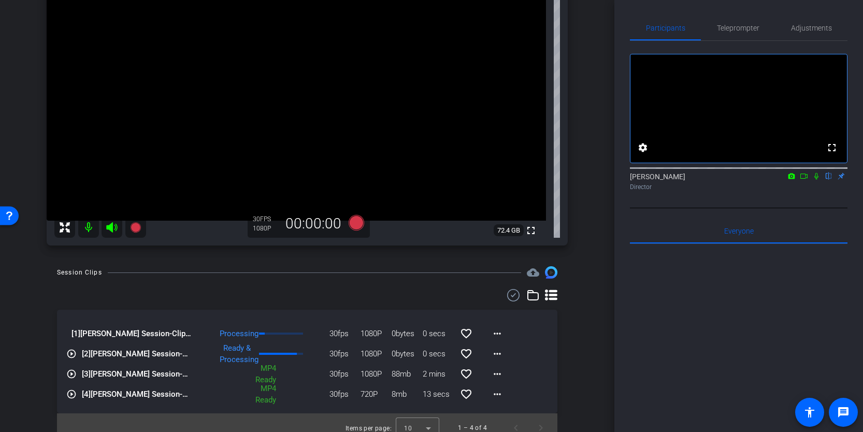
click at [563, 325] on div "Session Clips cloud_upload [1] Stephanie Suscavage Session-Clip 3-2025-09-10-14…" at bounding box center [307, 354] width 562 height 176
click at [71, 334] on mat-icon "play_circle_outline" at bounding box center [71, 333] width 10 height 10
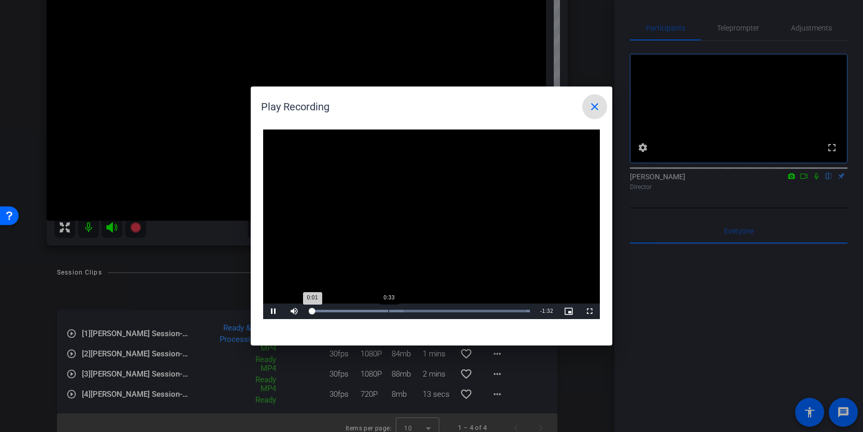
click at [389, 309] on div "Loaded : 100.00% 0:33 0:01" at bounding box center [420, 312] width 230 height 16
click at [596, 105] on mat-icon "close" at bounding box center [594, 106] width 12 height 12
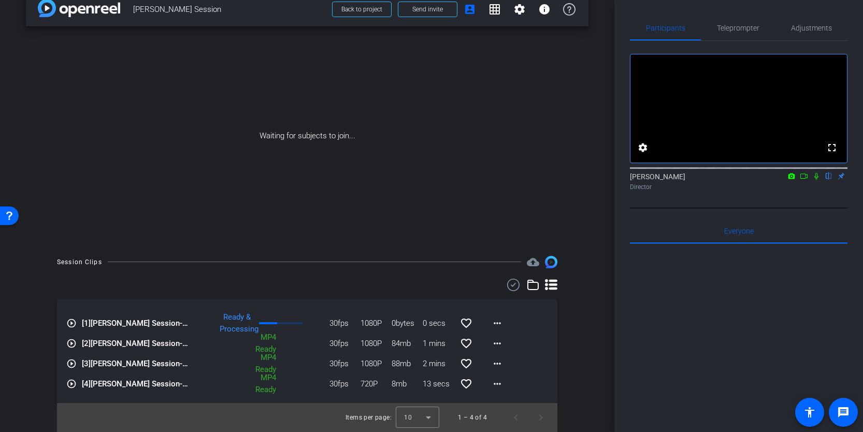
scroll to position [8, 0]
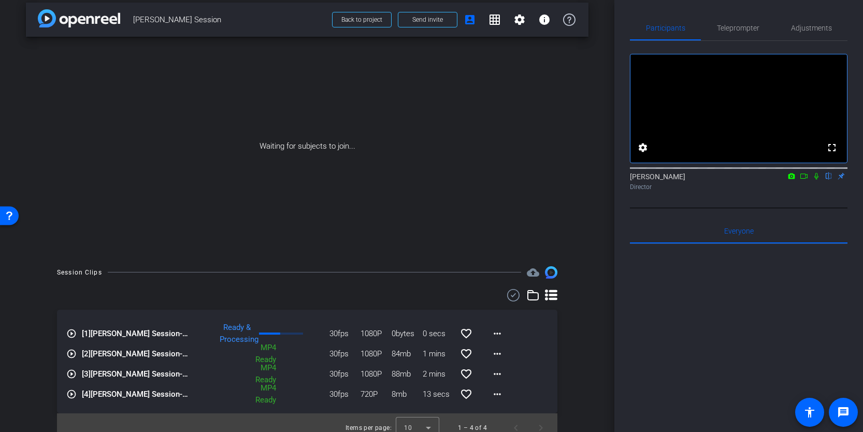
click at [802, 192] on div "John Stanitz flip Director" at bounding box center [739, 181] width 218 height 20
click at [804, 180] on icon at bounding box center [804, 175] width 8 height 7
